Goal: Register for event/course

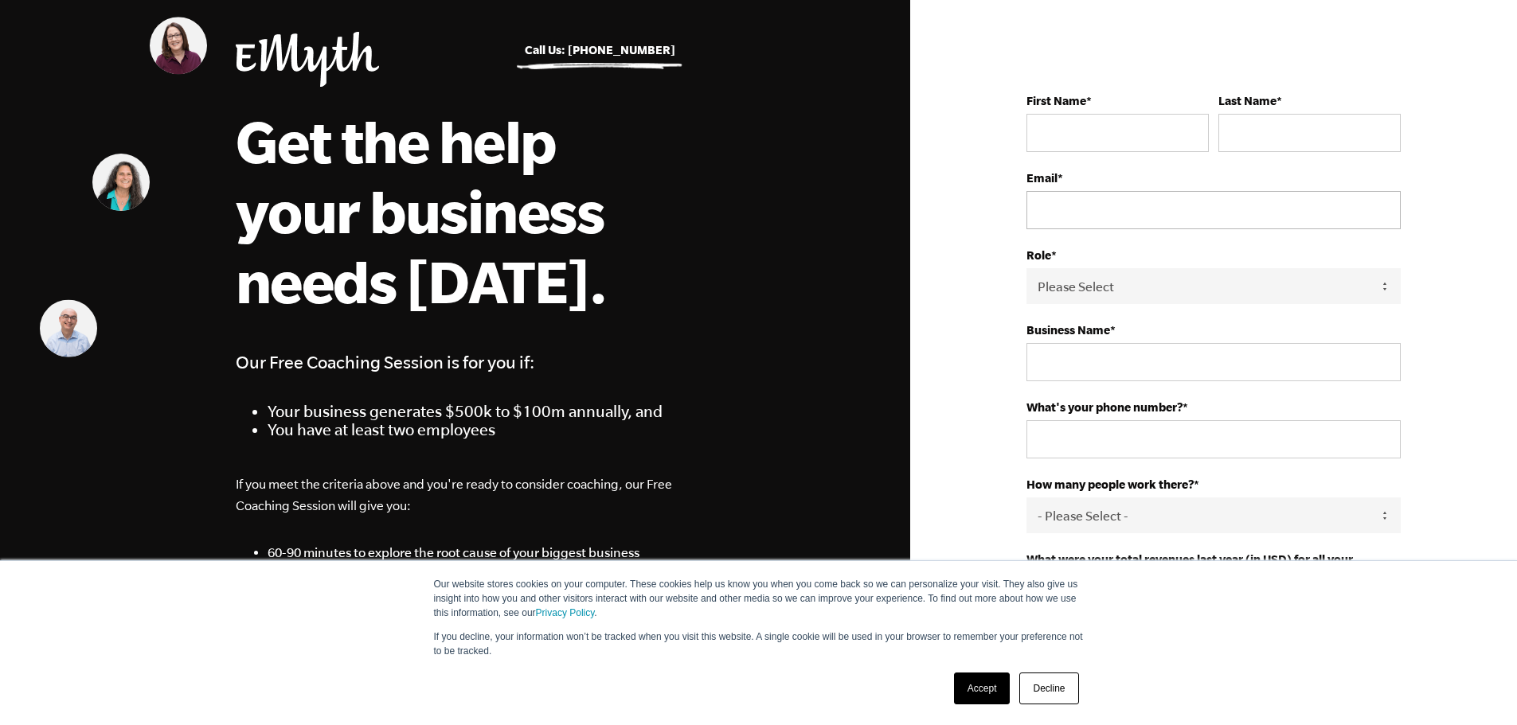
scroll to position [159, 0]
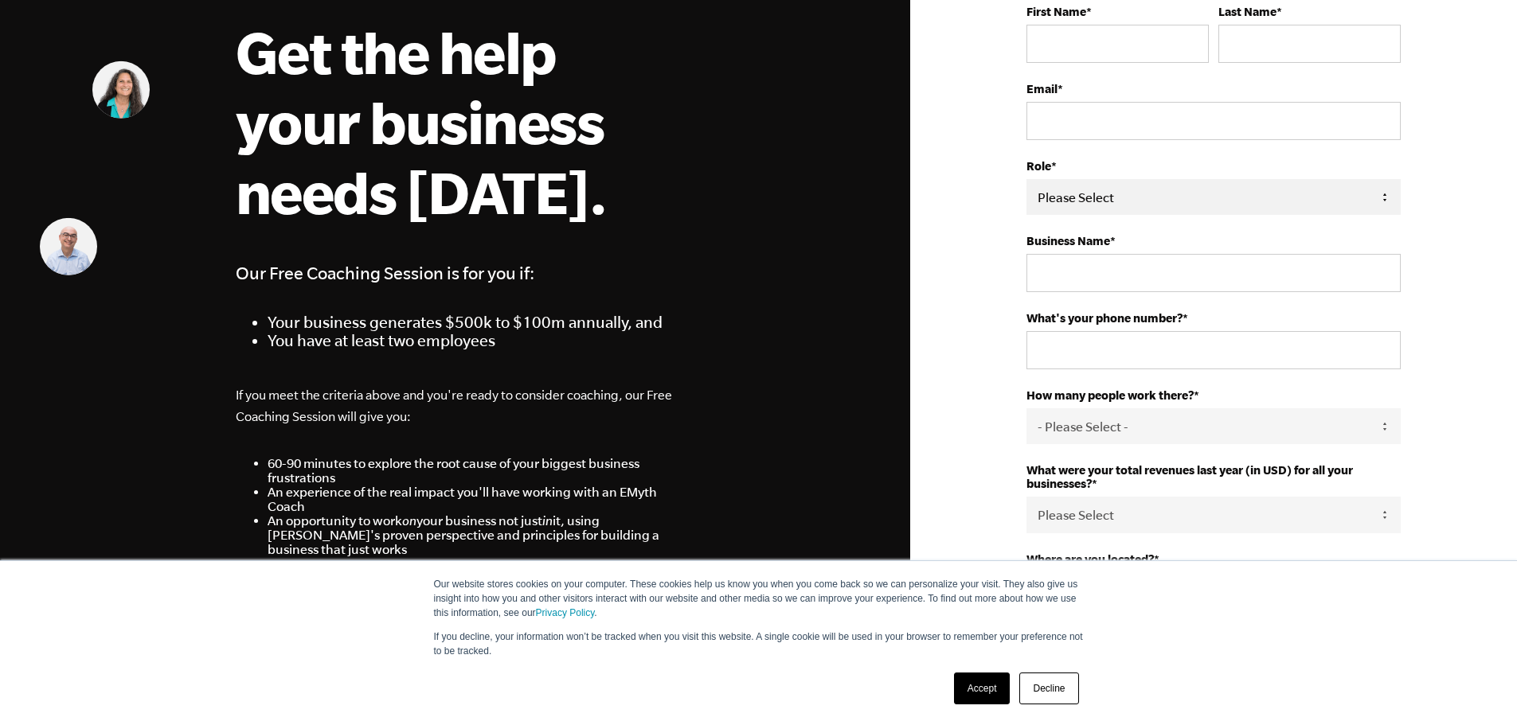
click at [1381, 201] on select "Please Select Owner Partner / Co-Owner Executive Employee / Other" at bounding box center [1213, 197] width 374 height 36
select select "Partner / Co-Owner"
click at [1026, 179] on select "Please Select Owner Partner / Co-Owner Executive Employee / Other" at bounding box center [1213, 197] width 374 height 36
click at [1125, 422] on select "- Please Select - 50+ 35-49 20-34 10-19 4-9 1-3 0" at bounding box center [1213, 426] width 374 height 36
select select "10-19"
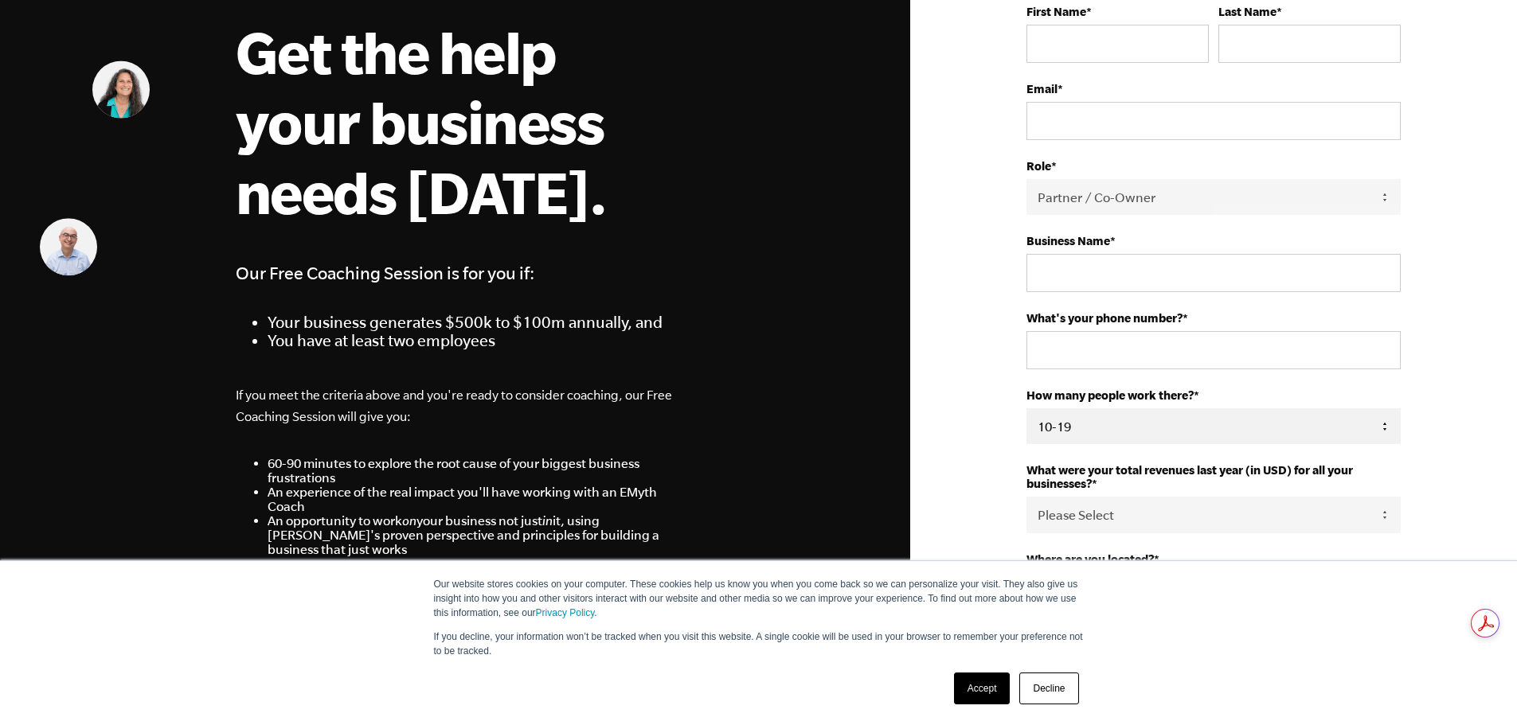
click at [1026, 408] on select "- Please Select - 50+ 35-49 20-34 10-19 4-9 1-3 0" at bounding box center [1213, 426] width 374 height 36
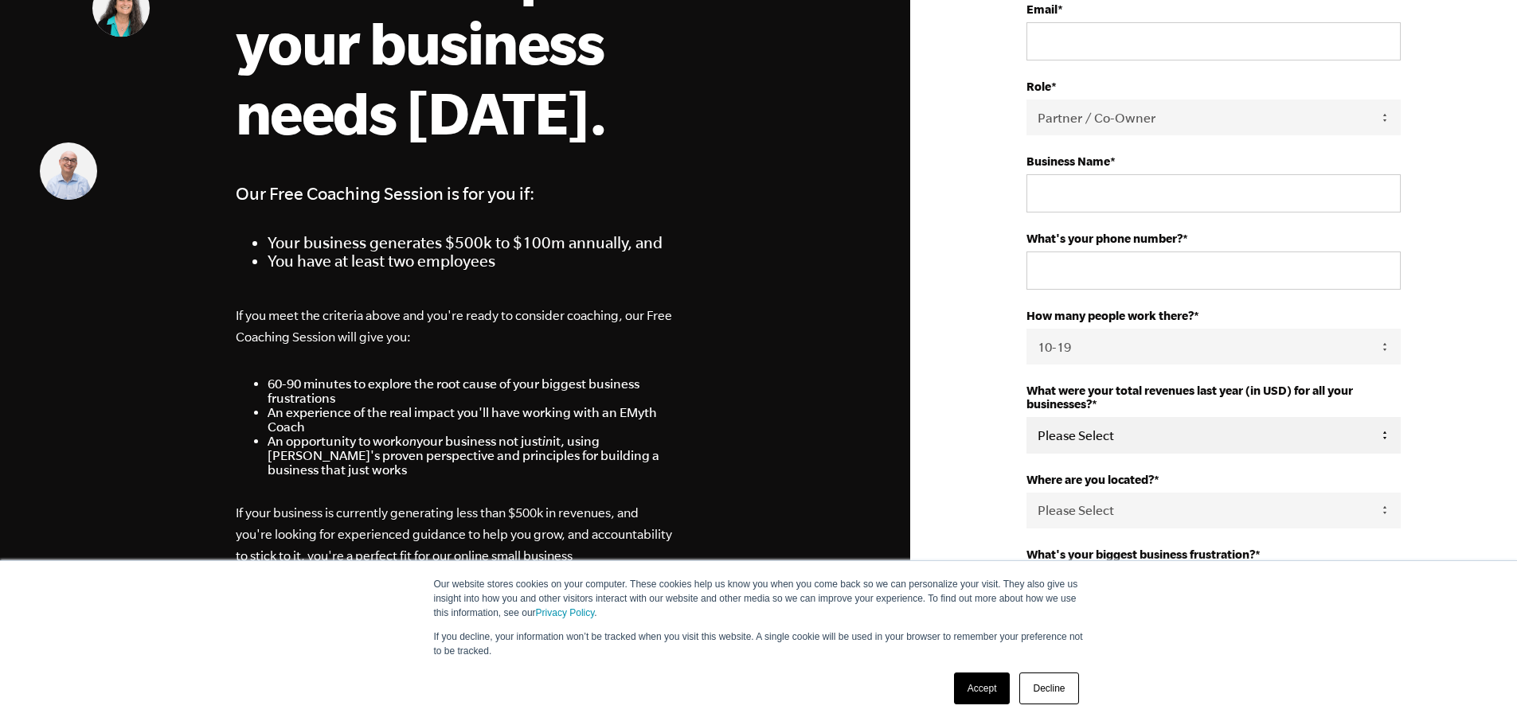
scroll to position [319, 0]
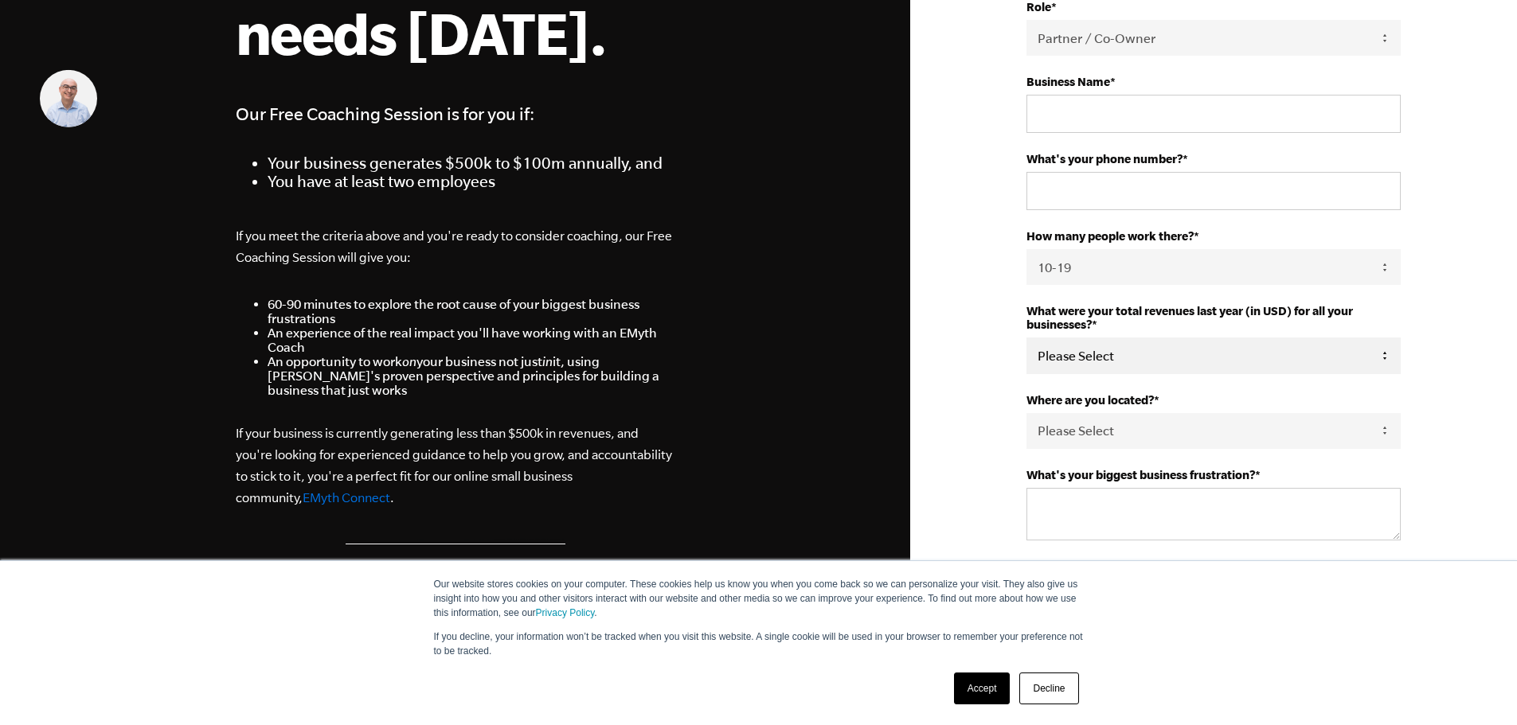
click at [1109, 350] on select "Please Select 0-75K 76-150K 151-275K 276-500K 501-750K 751-1M 1-2.5M 2.5-5M 5-1…" at bounding box center [1213, 356] width 374 height 36
select select "2.5-5M"
click at [1026, 338] on select "Please Select 0-75K 76-150K 151-275K 276-500K 501-750K 751-1M 1-2.5M 2.5-5M 5-1…" at bounding box center [1213, 356] width 374 height 36
click at [1105, 424] on select "Please Select United States Afghanistan Åland Islands Albania Algeria American …" at bounding box center [1213, 431] width 374 height 36
click at [925, 422] on div "First Name * Last Name * Email * Role * Please Select Owner Partner / Co-Owner …" at bounding box center [1213, 577] width 607 height 1793
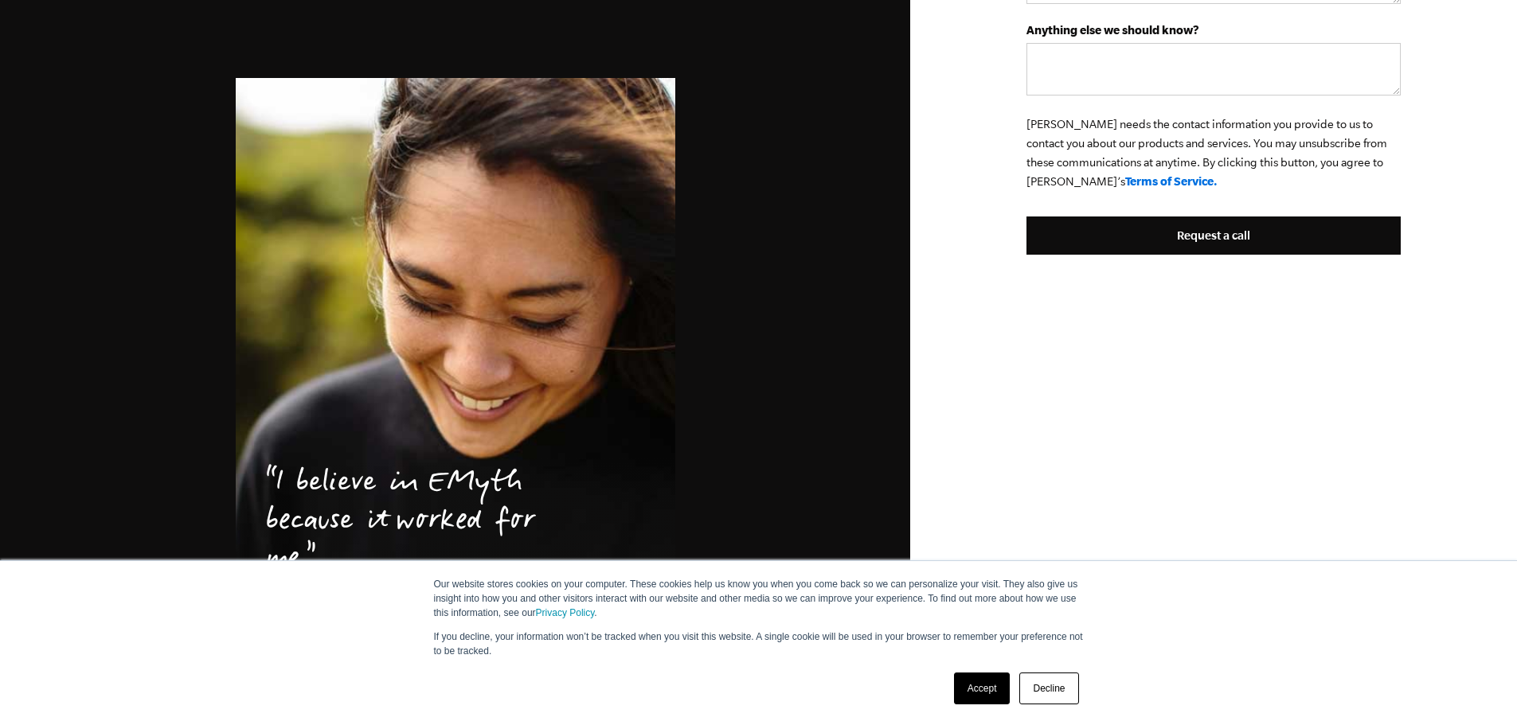
scroll to position [1068, 0]
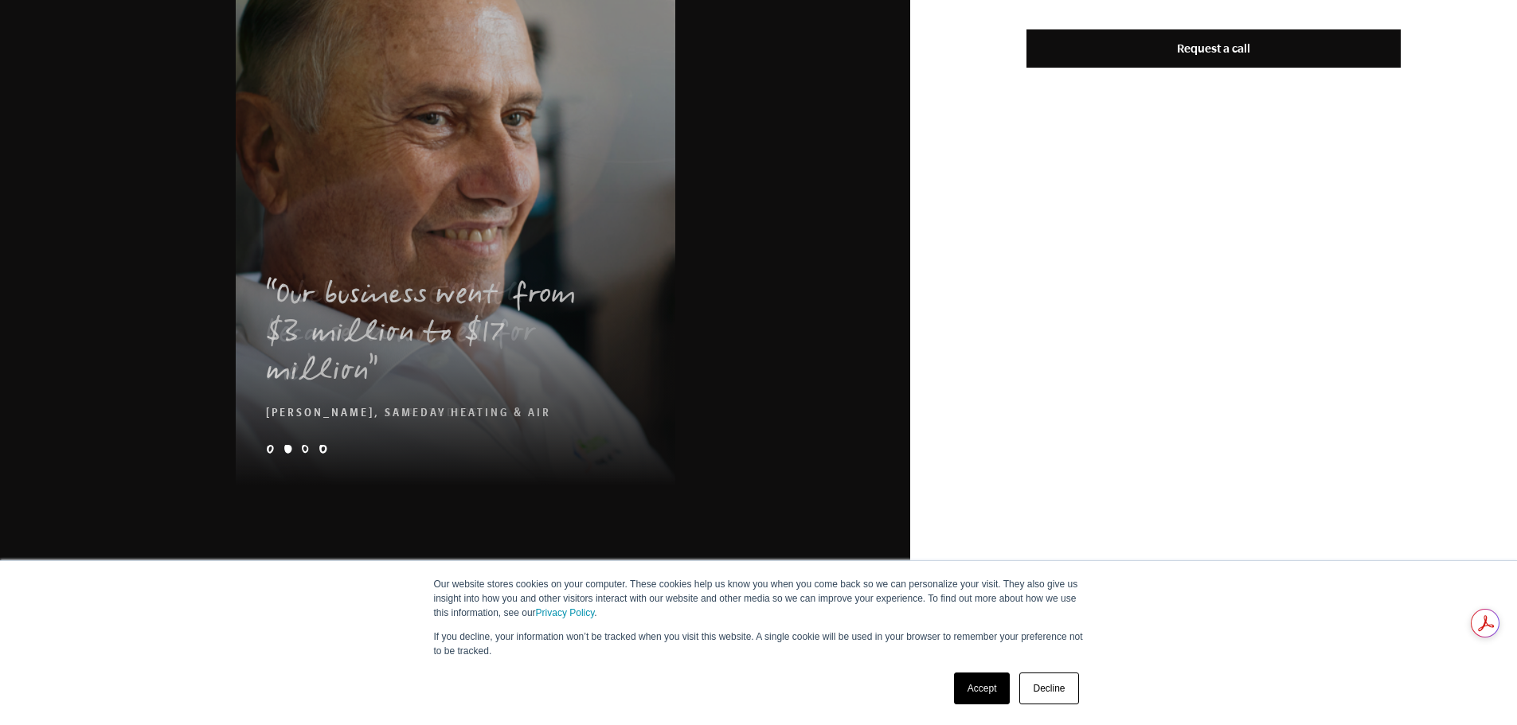
click at [1049, 685] on link "Decline" at bounding box center [1048, 689] width 59 height 32
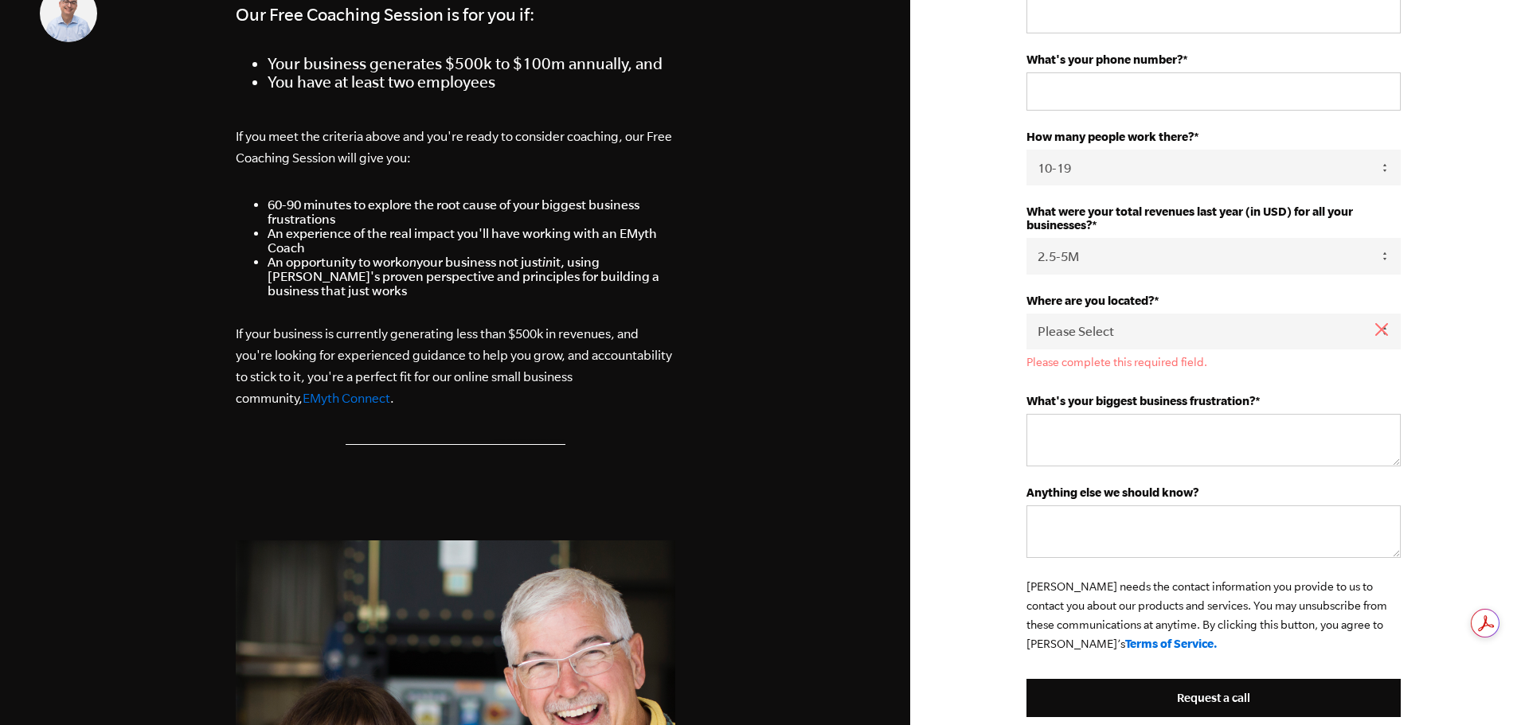
scroll to position [272, 0]
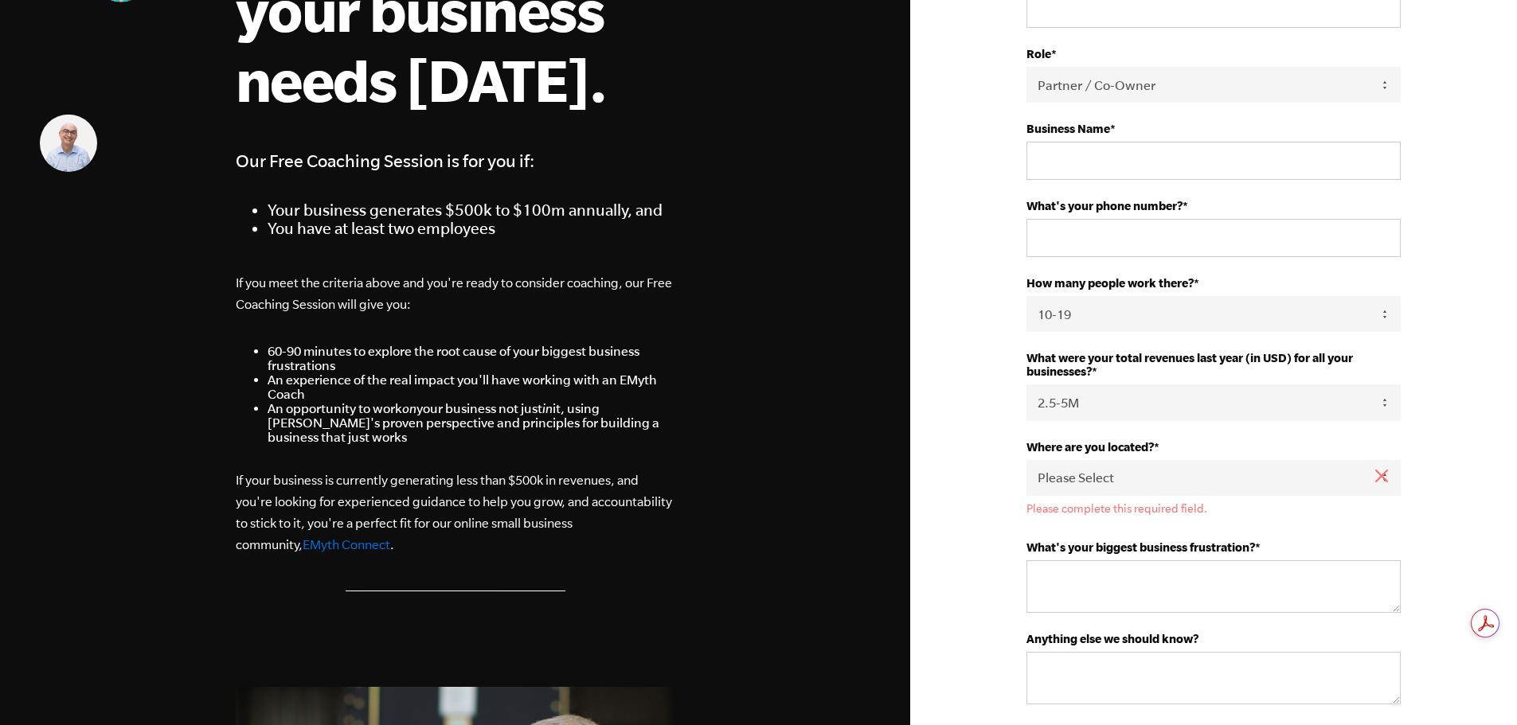
click at [303, 547] on link "EMyth Connect" at bounding box center [347, 544] width 88 height 14
